Goal: Check status: Check status

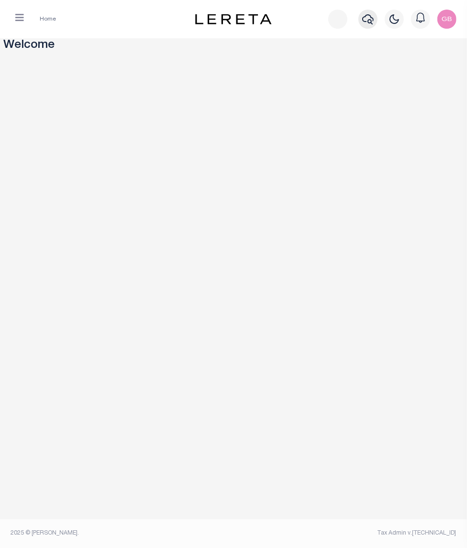
click at [370, 18] on icon "button" at bounding box center [367, 18] width 11 height 11
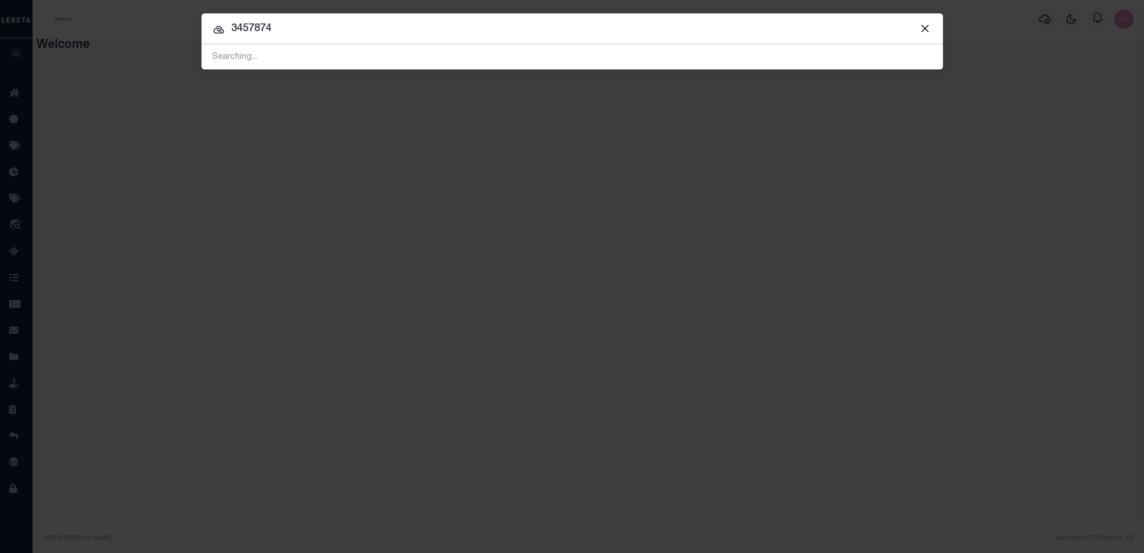
type input "3457874"
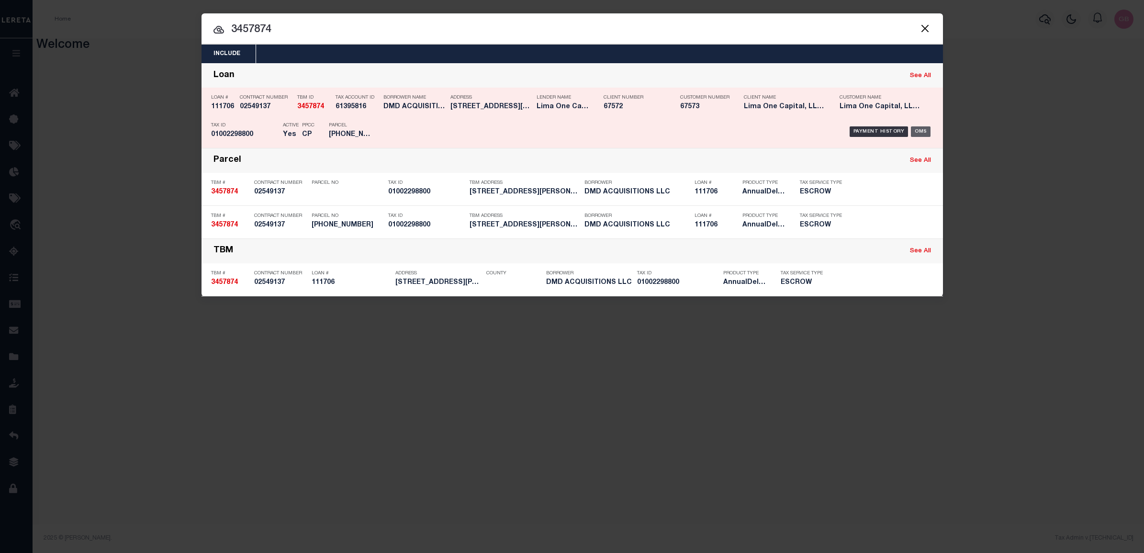
click at [467, 130] on div "OMS" at bounding box center [921, 131] width 20 height 11
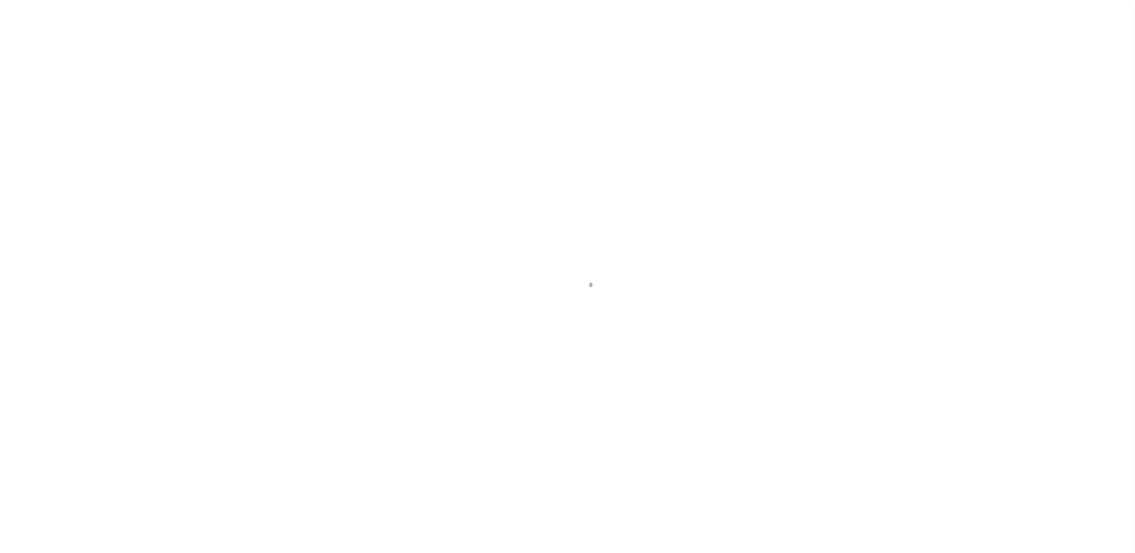
type input "111706"
type input "DMD ACQUISITIONS LLC"
select select
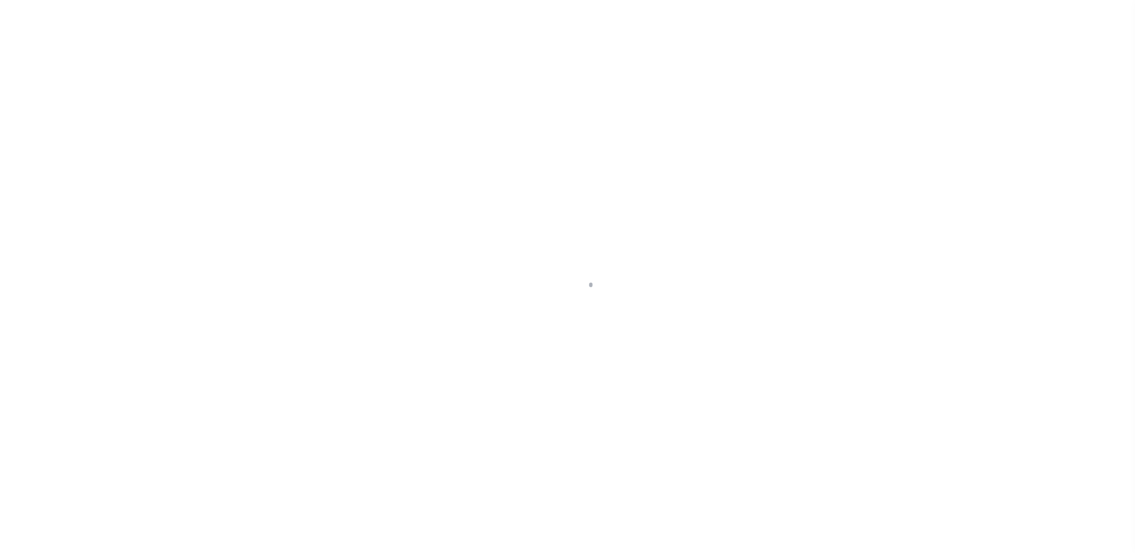
select select
type input "[STREET_ADDRESS][PERSON_NAME]"
radio input "true"
select select "Escrow"
select select
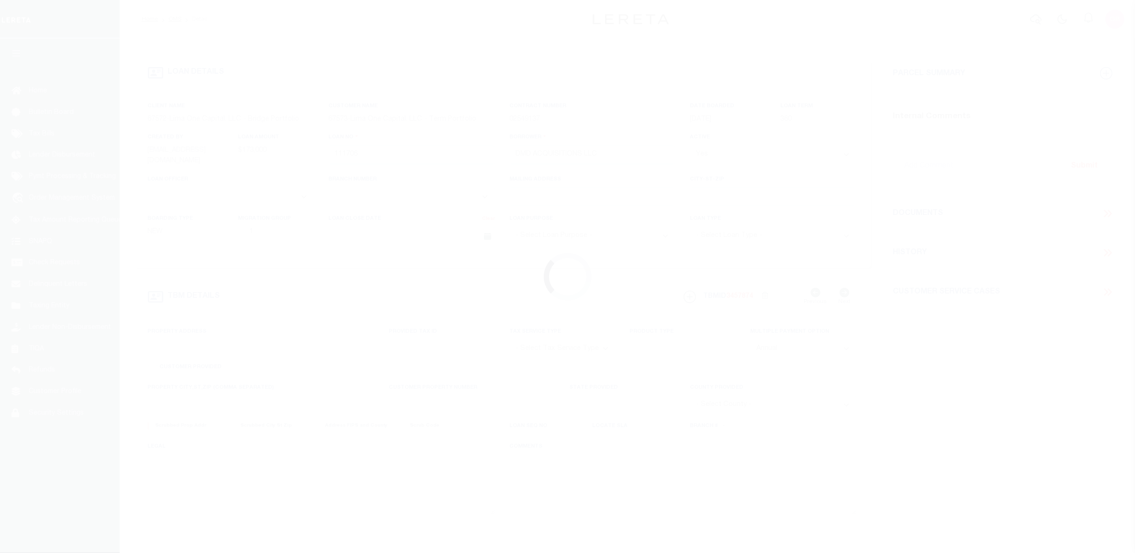
type input "COLUMBUS OH 43205"
type input "111706-1"
type input "OH"
type textarea "COLLECTOR: ENTITY: PARCEL: 10"
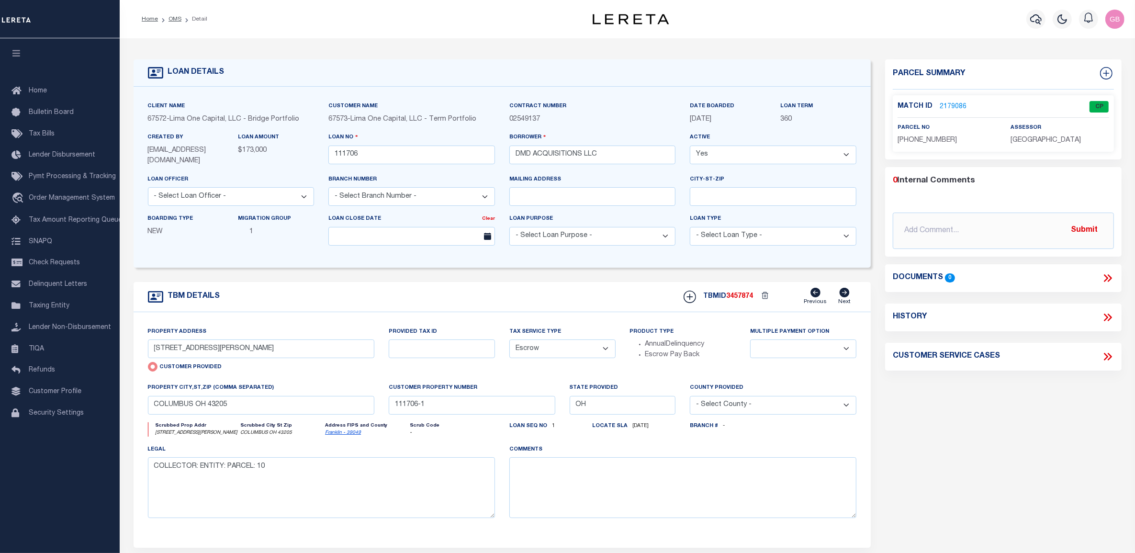
click at [951, 104] on link "2179086" at bounding box center [953, 107] width 27 height 10
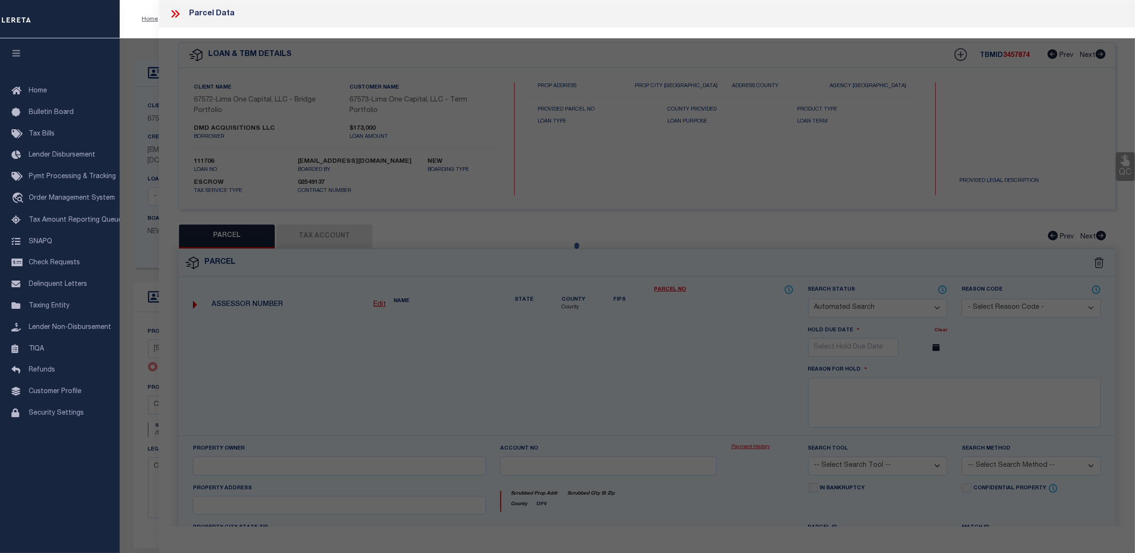
checkbox input "false"
select select "CP"
type input "DMD ACQUISITIONS LLC"
select select "AGW"
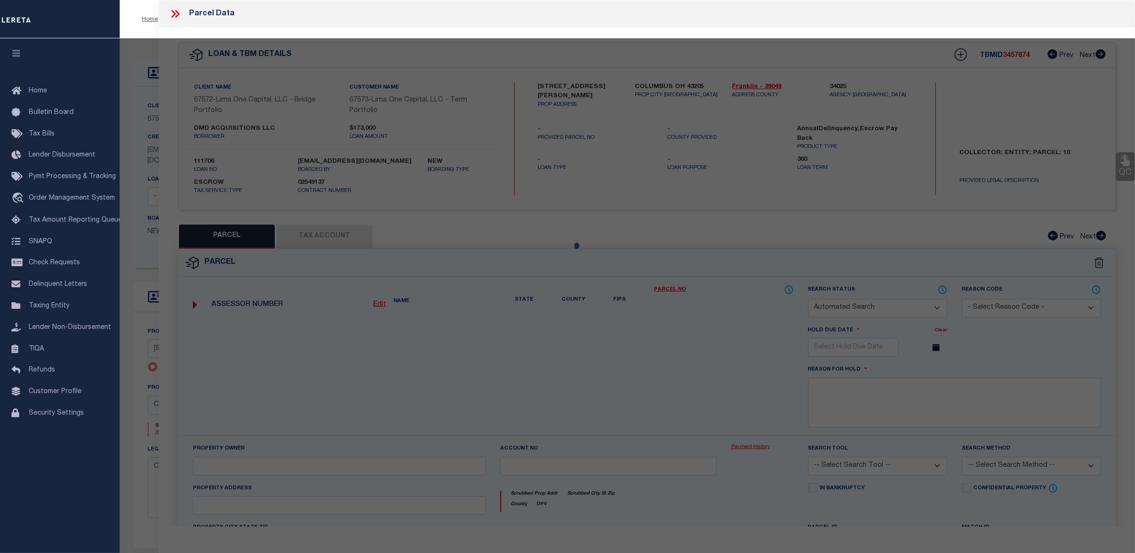
select select
type input "827-829 LILLEY AV"
type input "COLUMBUS OH"
type textarea "[STREET_ADDRESS][PERSON_NAME][PERSON_NAME]"
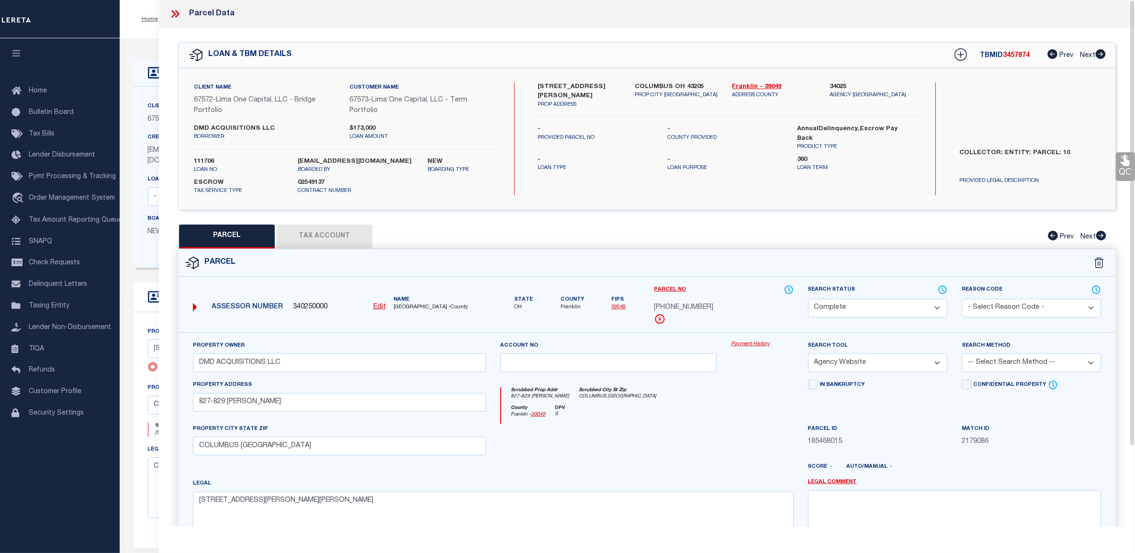
click at [752, 344] on link "Payment History" at bounding box center [762, 344] width 63 height 8
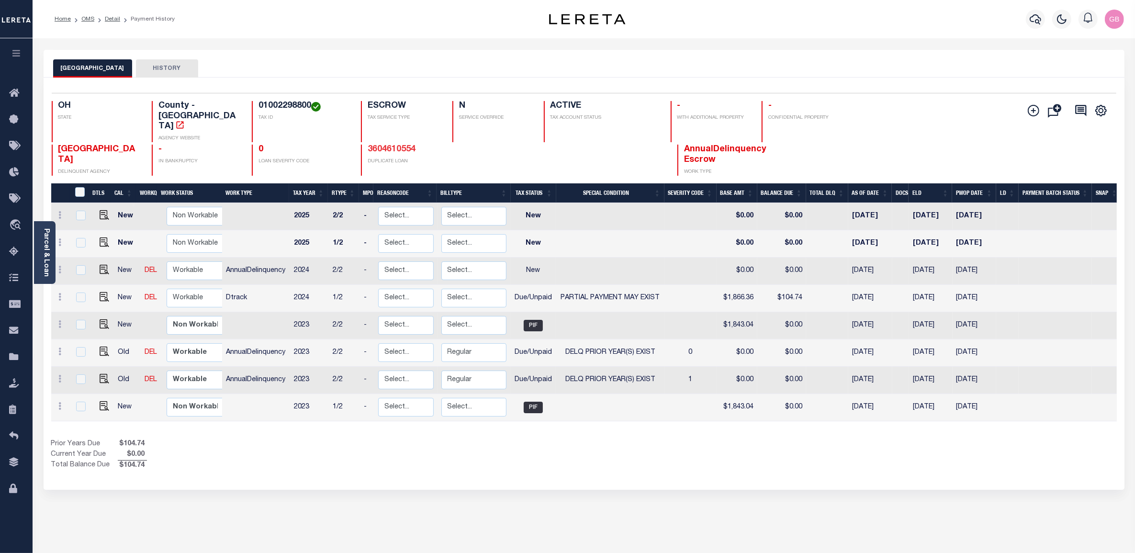
click at [407, 145] on link "3604610554" at bounding box center [392, 149] width 48 height 9
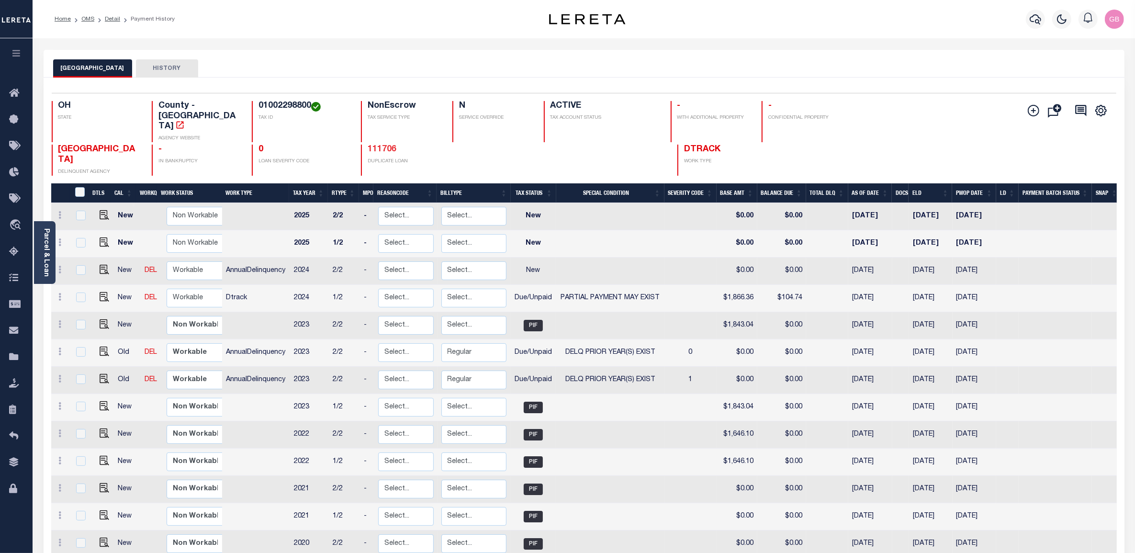
click at [378, 145] on link "111706" at bounding box center [382, 149] width 29 height 9
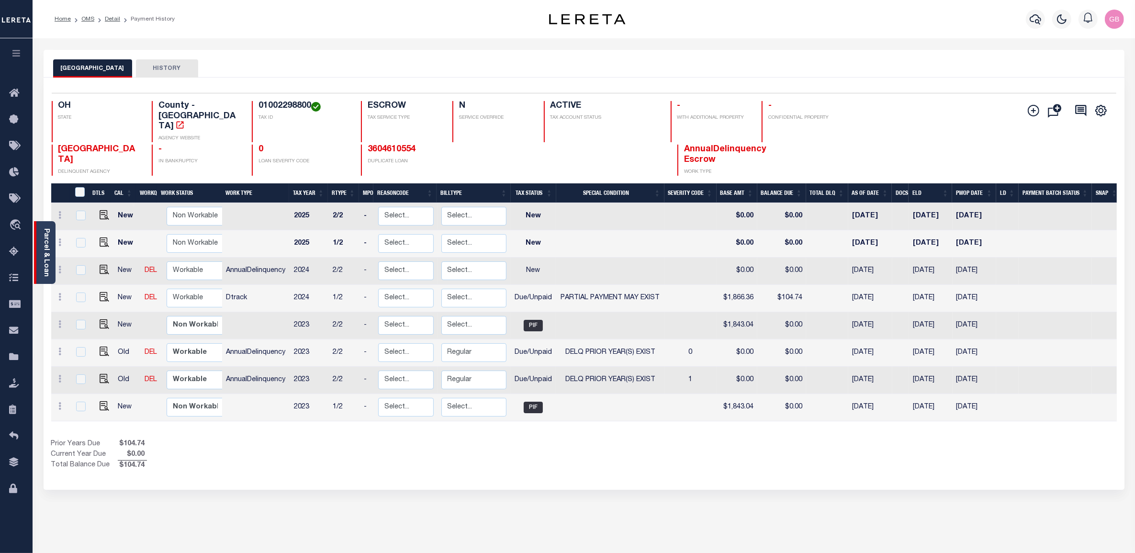
click at [47, 247] on link "Parcel & Loan" at bounding box center [46, 252] width 7 height 48
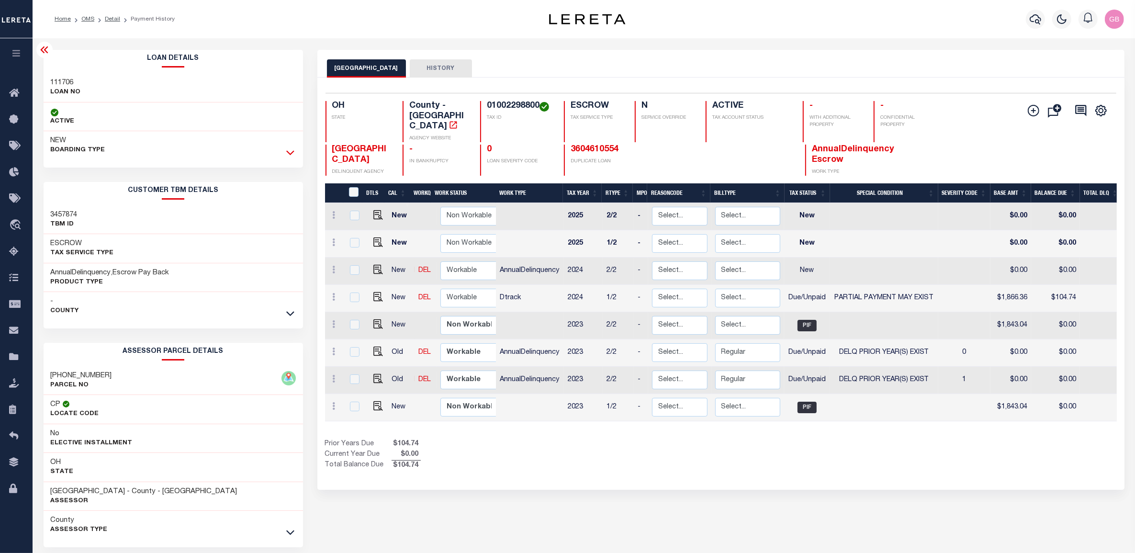
click at [294, 151] on icon at bounding box center [290, 152] width 8 height 10
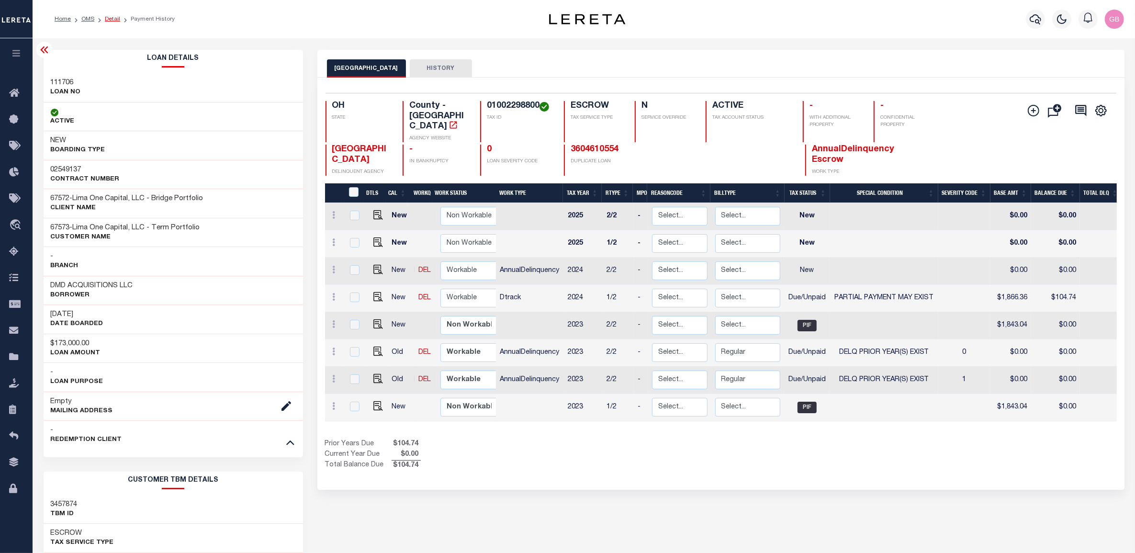
click at [105, 17] on link "Detail" at bounding box center [112, 19] width 15 height 6
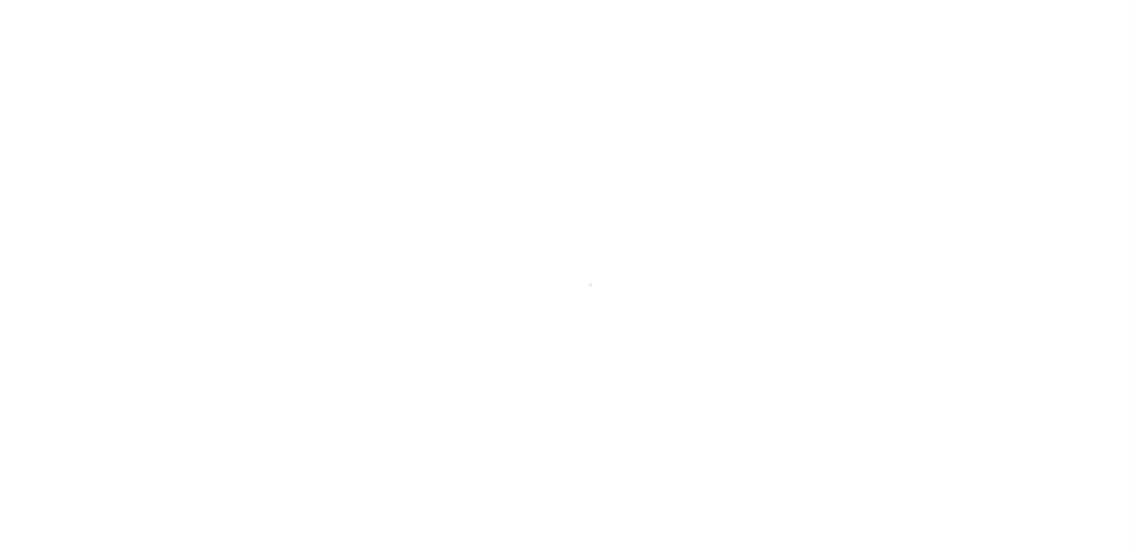
type input "[STREET_ADDRESS][PERSON_NAME]"
radio input "true"
select select "Escrow"
select select
type input "COLUMBUS OH 43205"
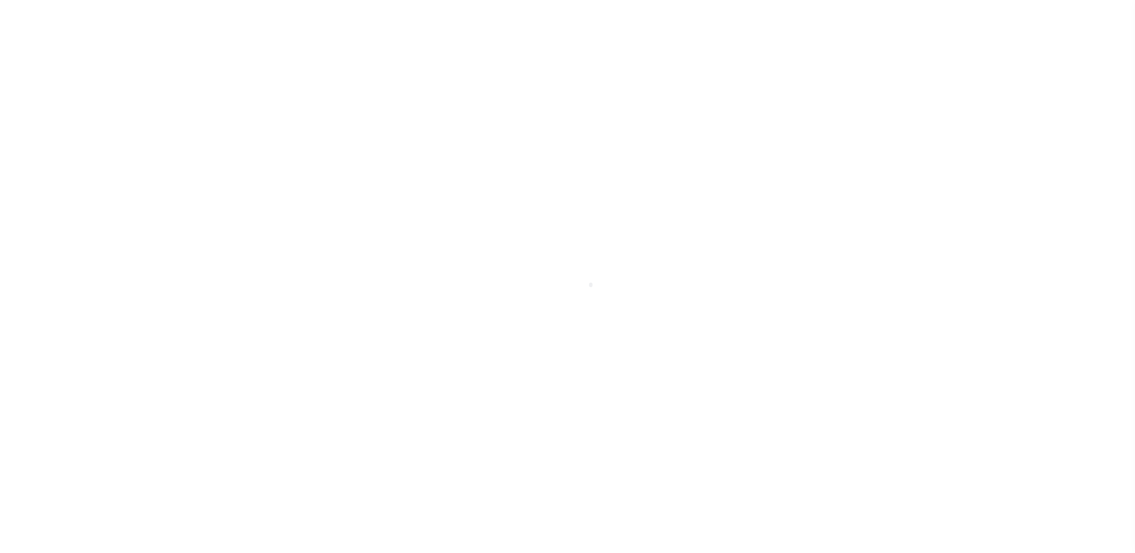
type input "111706-1"
type input "OH"
type textarea "COLLECTOR: ENTITY: PARCEL: 10"
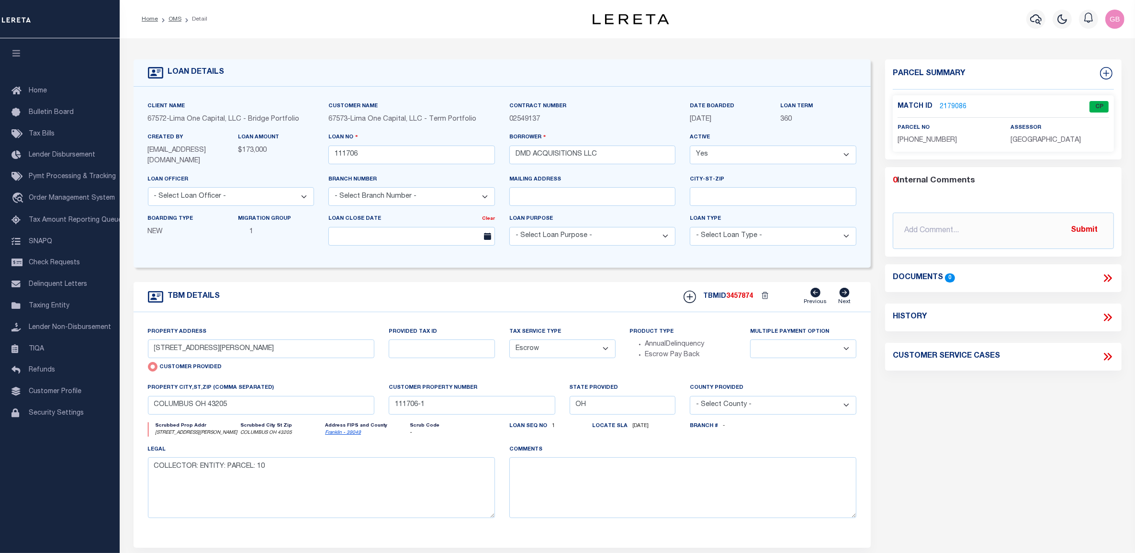
click at [953, 102] on link "2179086" at bounding box center [953, 107] width 27 height 10
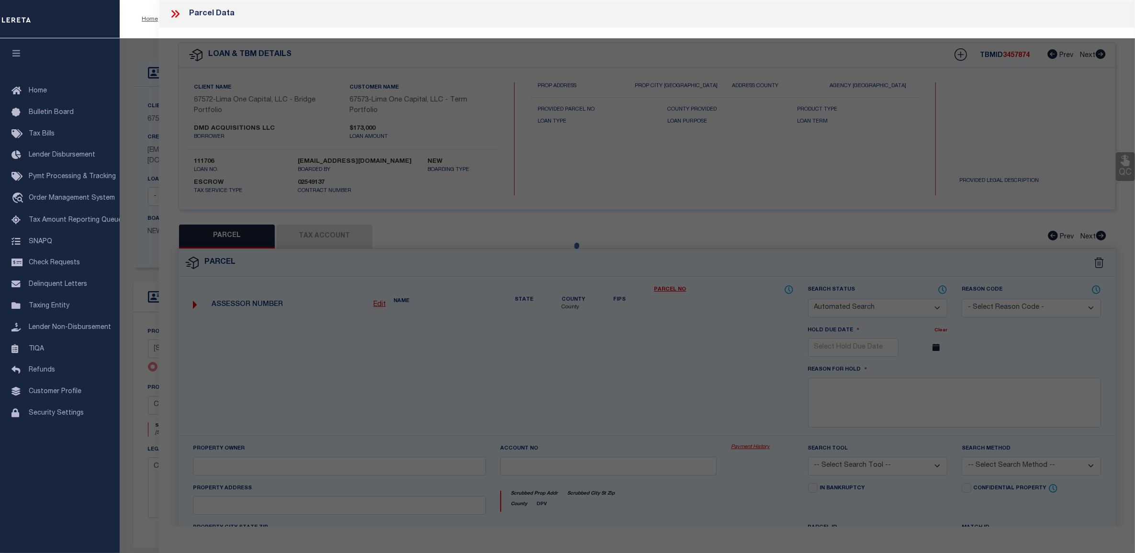
checkbox input "false"
select select "CP"
type input "DMD ACQUISITIONS LLC"
select select "AGW"
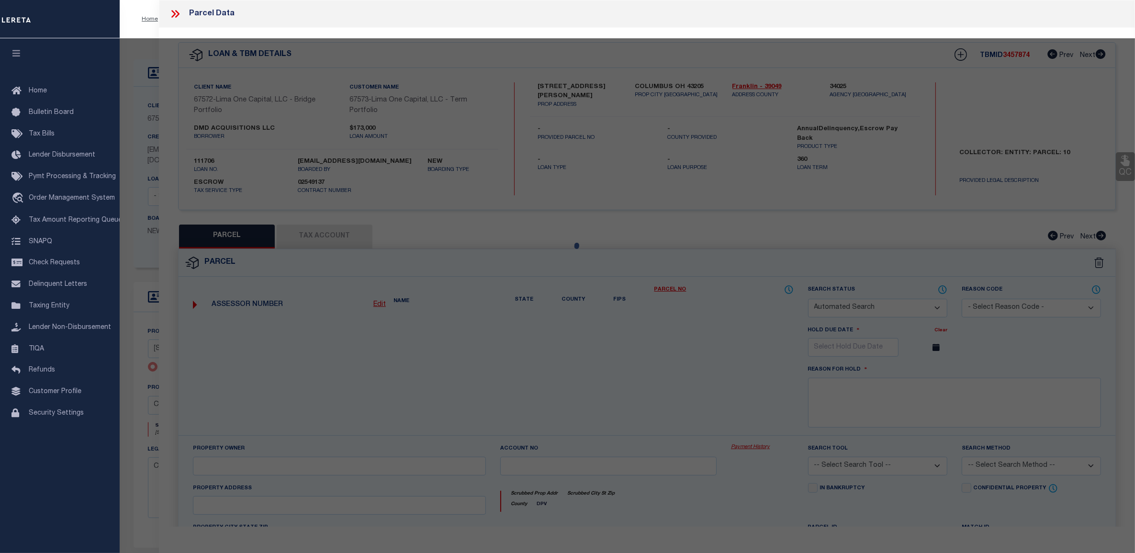
select select
type input "827-829 LILLEY AV"
type input "COLUMBUS OH"
type textarea "[STREET_ADDRESS][PERSON_NAME][PERSON_NAME]"
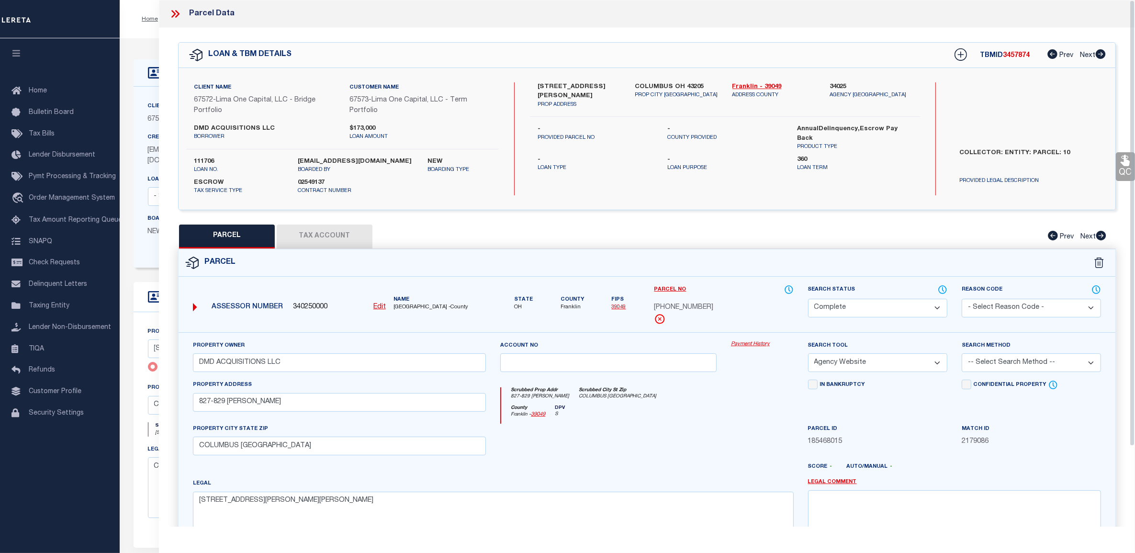
click at [743, 343] on link "Payment History" at bounding box center [762, 344] width 63 height 8
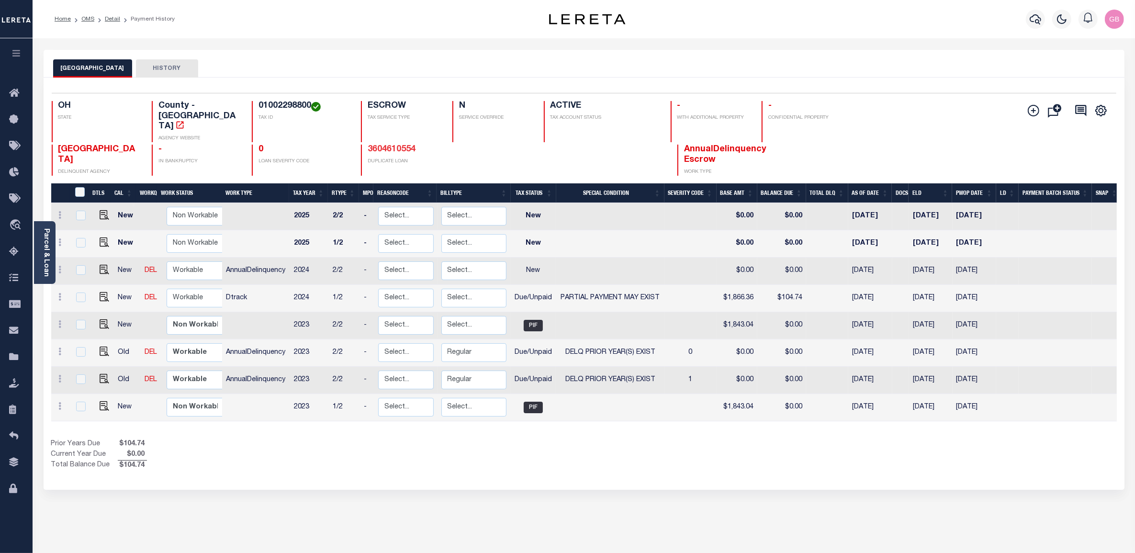
click at [388, 145] on link "3604610554" at bounding box center [392, 149] width 48 height 9
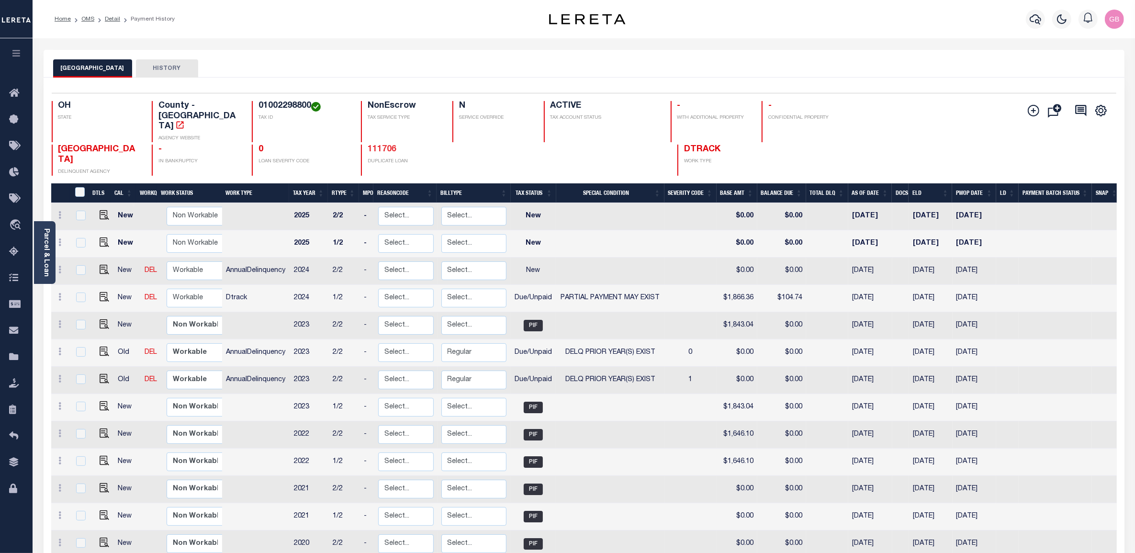
click at [373, 145] on link "111706" at bounding box center [382, 149] width 29 height 9
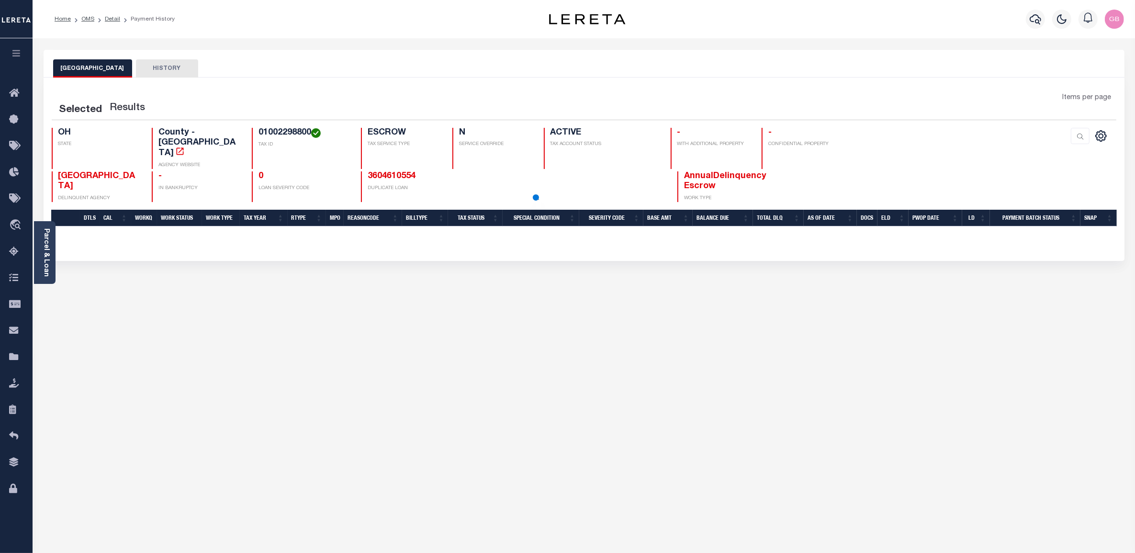
drag, startPoint x: 108, startPoint y: 242, endPoint x: 113, endPoint y: 240, distance: 5.2
click at [108, 242] on div "Selected Results Items per page OH STATE N" at bounding box center [584, 169] width 1081 height 183
